Goal: Information Seeking & Learning: Learn about a topic

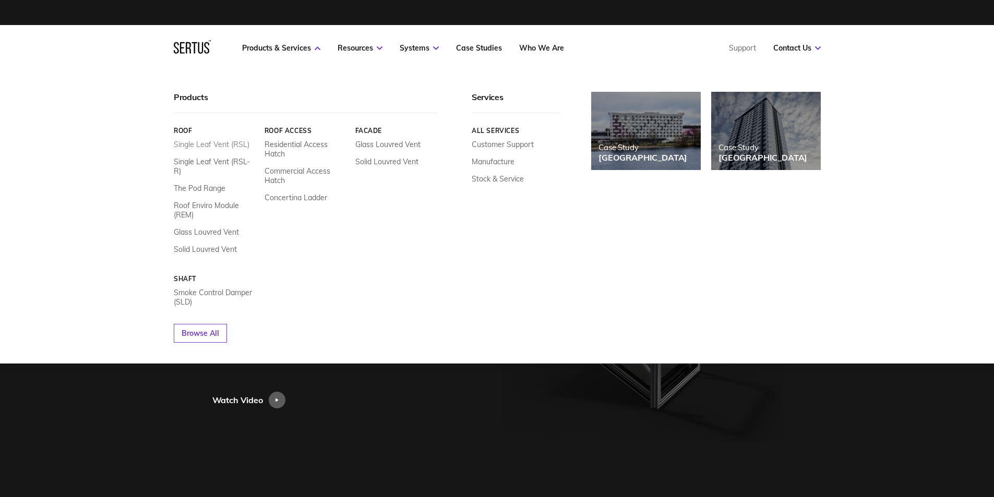
click at [199, 142] on link "Single Leaf Vent (RSL)" at bounding box center [212, 144] width 76 height 9
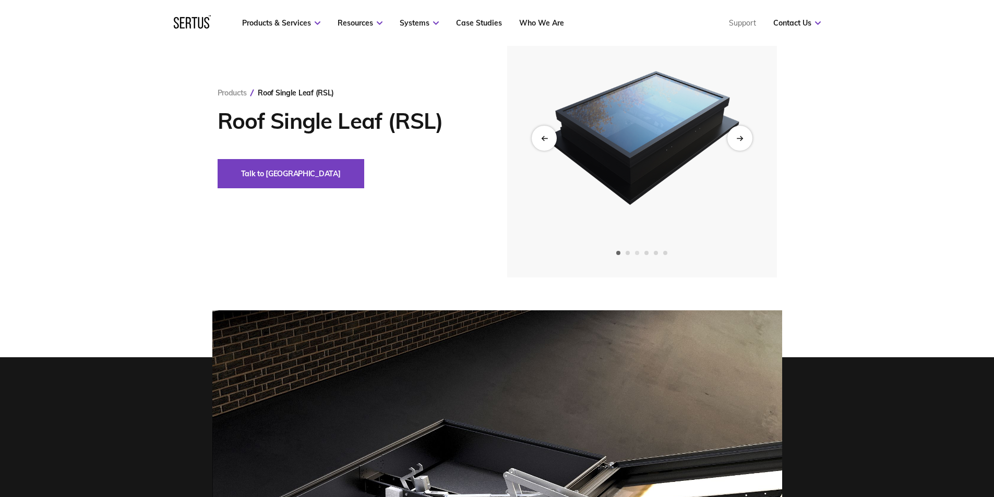
scroll to position [69, 0]
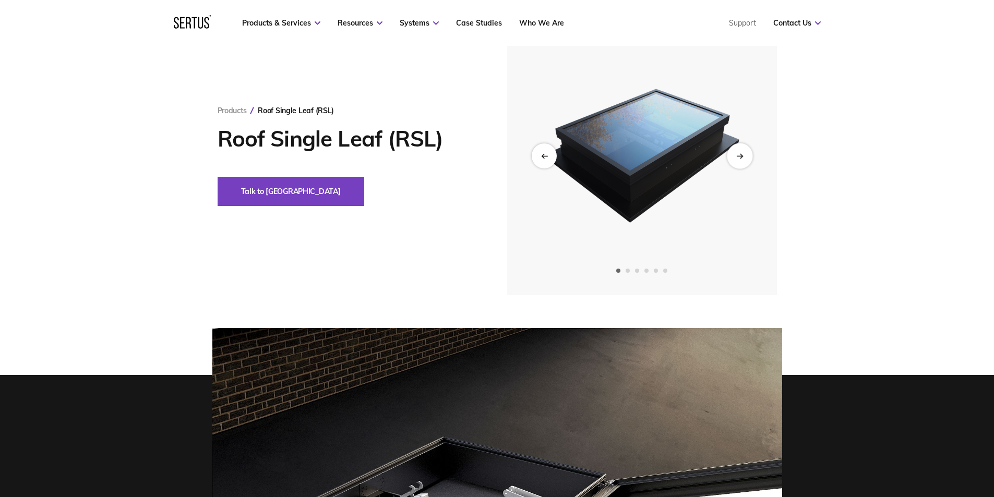
click at [734, 162] on div "Next slide" at bounding box center [740, 156] width 26 height 26
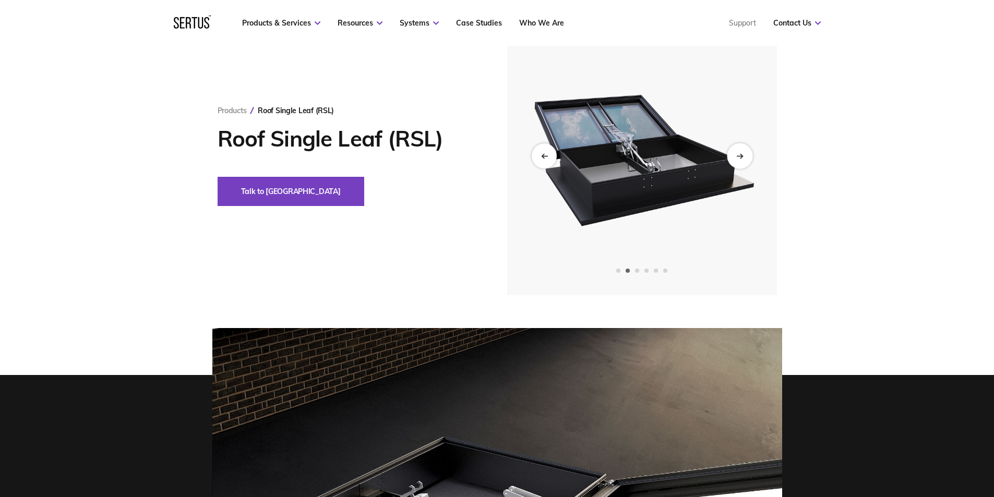
click at [734, 162] on div "Next slide" at bounding box center [740, 156] width 26 height 26
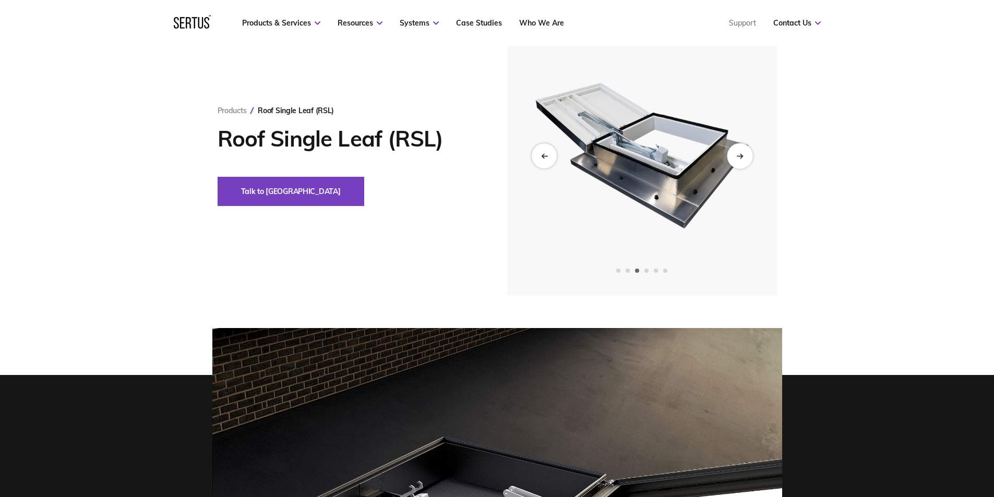
click at [742, 164] on div "Next slide" at bounding box center [740, 156] width 26 height 26
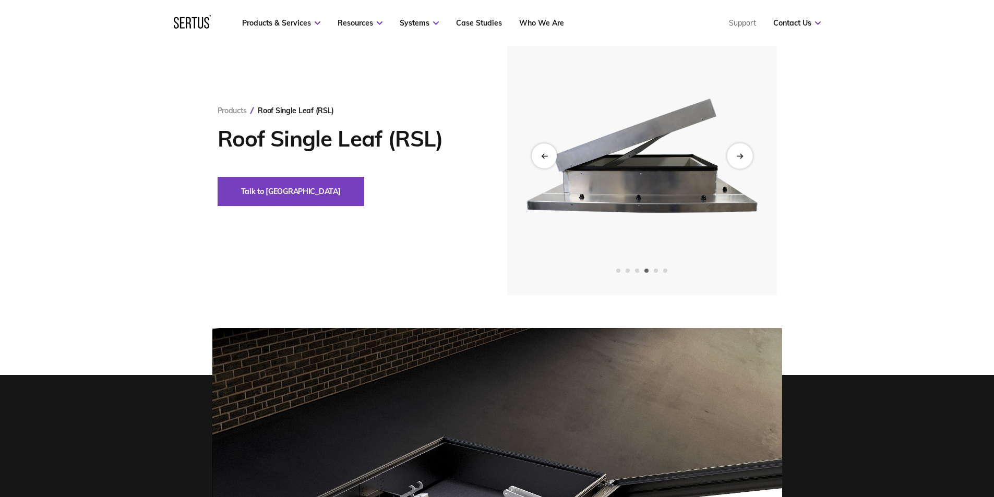
click at [742, 164] on div "Next slide" at bounding box center [740, 156] width 26 height 26
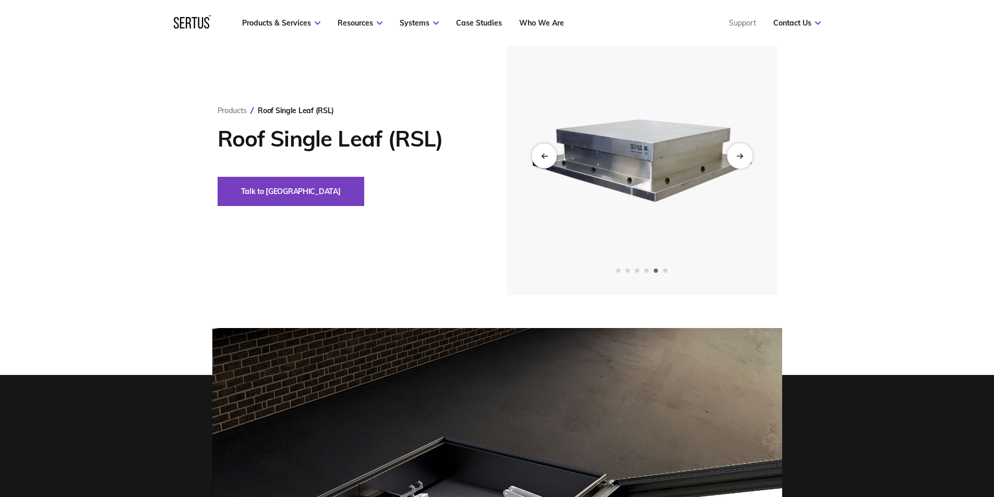
click at [742, 157] on icon "Next slide" at bounding box center [739, 156] width 7 height 6
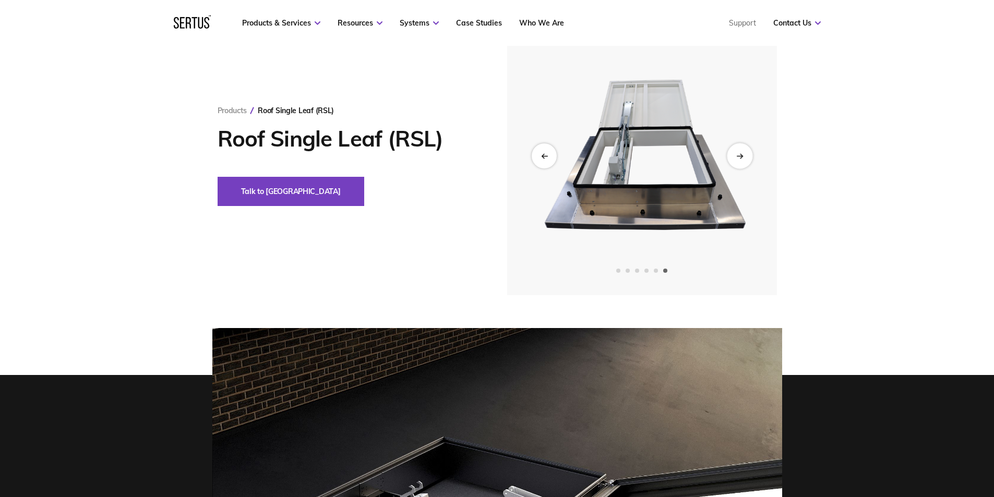
click at [742, 157] on icon "Next slide" at bounding box center [739, 156] width 7 height 6
click at [735, 153] on div "Next slide" at bounding box center [740, 156] width 26 height 26
click at [541, 154] on icon "Previous slide" at bounding box center [544, 156] width 7 height 6
